Goal: Task Accomplishment & Management: Manage account settings

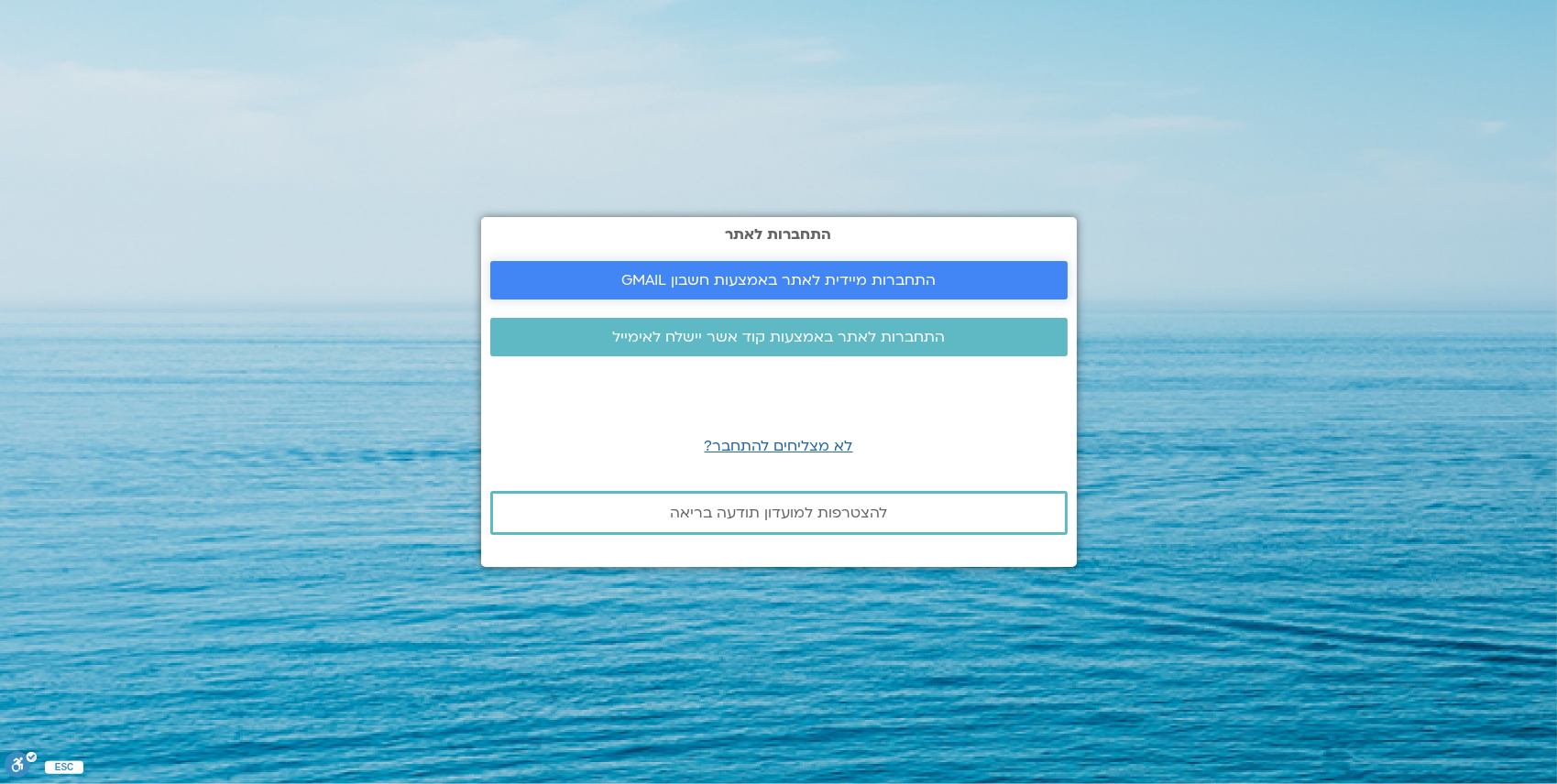
click at [777, 283] on span "התחברות מיידית לאתר באמצעות חשבון GMAIL" at bounding box center [778, 279] width 314 height 16
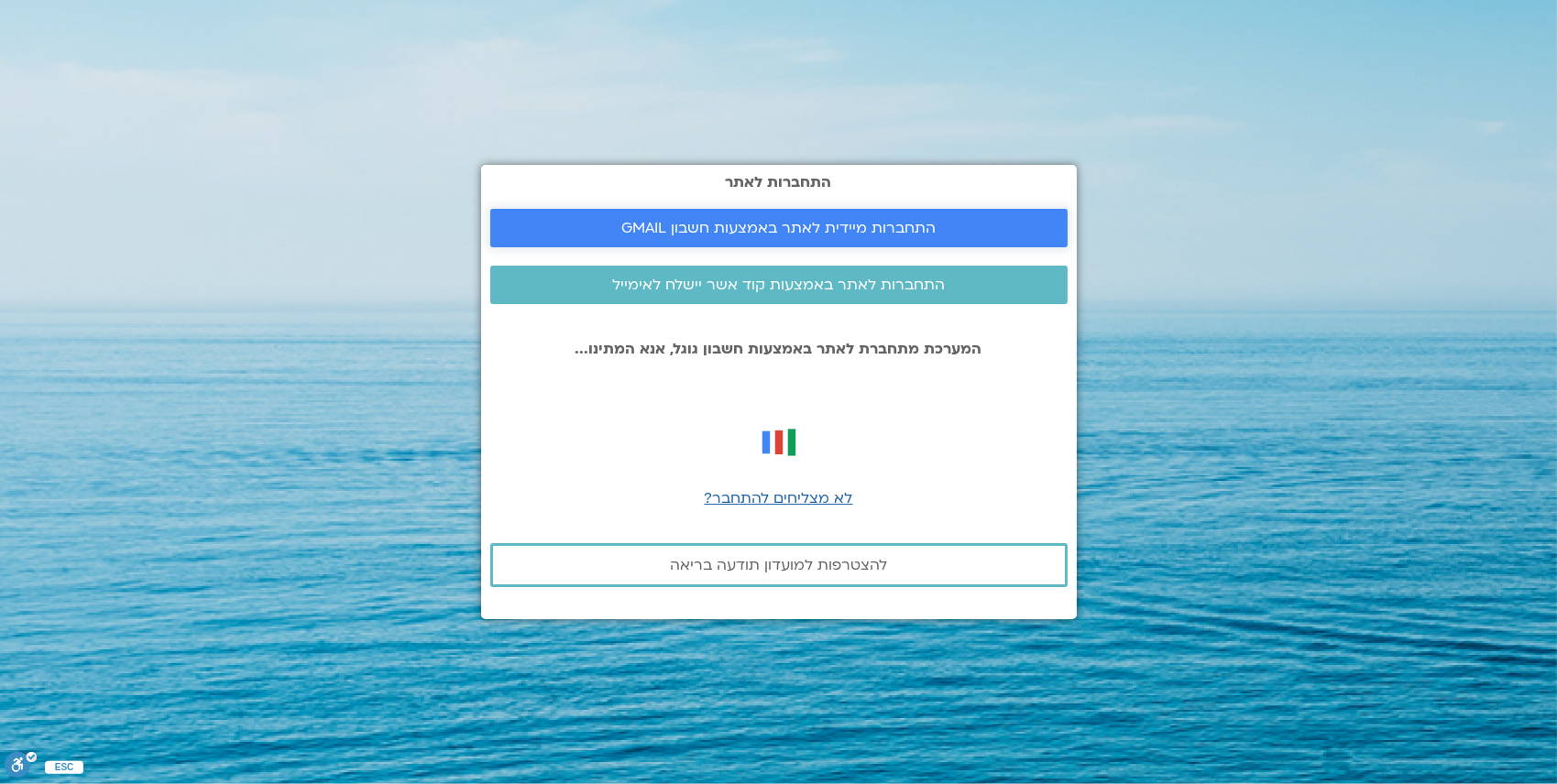
click at [775, 225] on span "התחברות מיידית לאתר באמצעות חשבון GMAIL" at bounding box center [778, 227] width 314 height 16
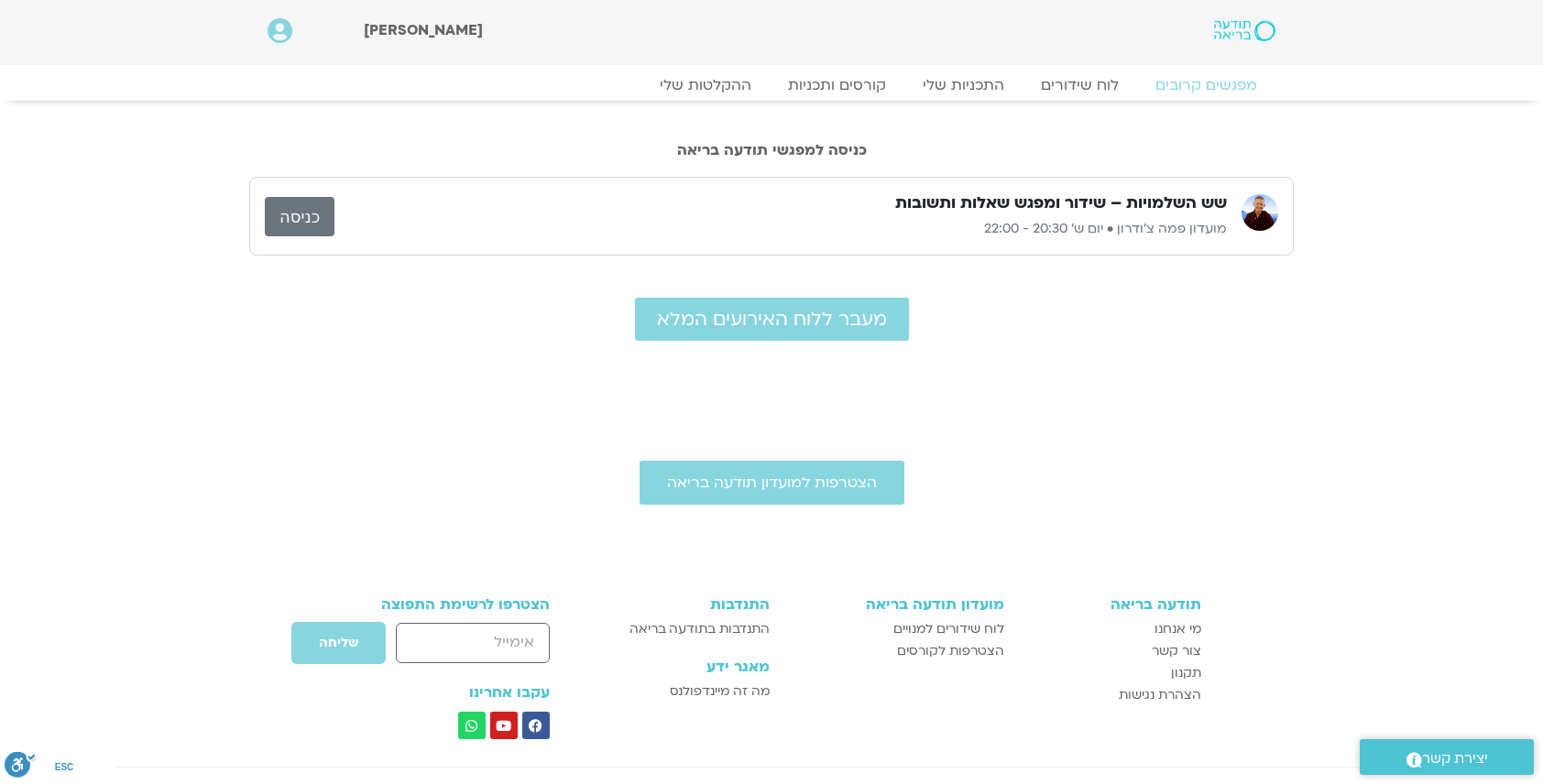
click at [306, 218] on link "כניסה" at bounding box center [300, 217] width 70 height 40
